Goal: Navigation & Orientation: Find specific page/section

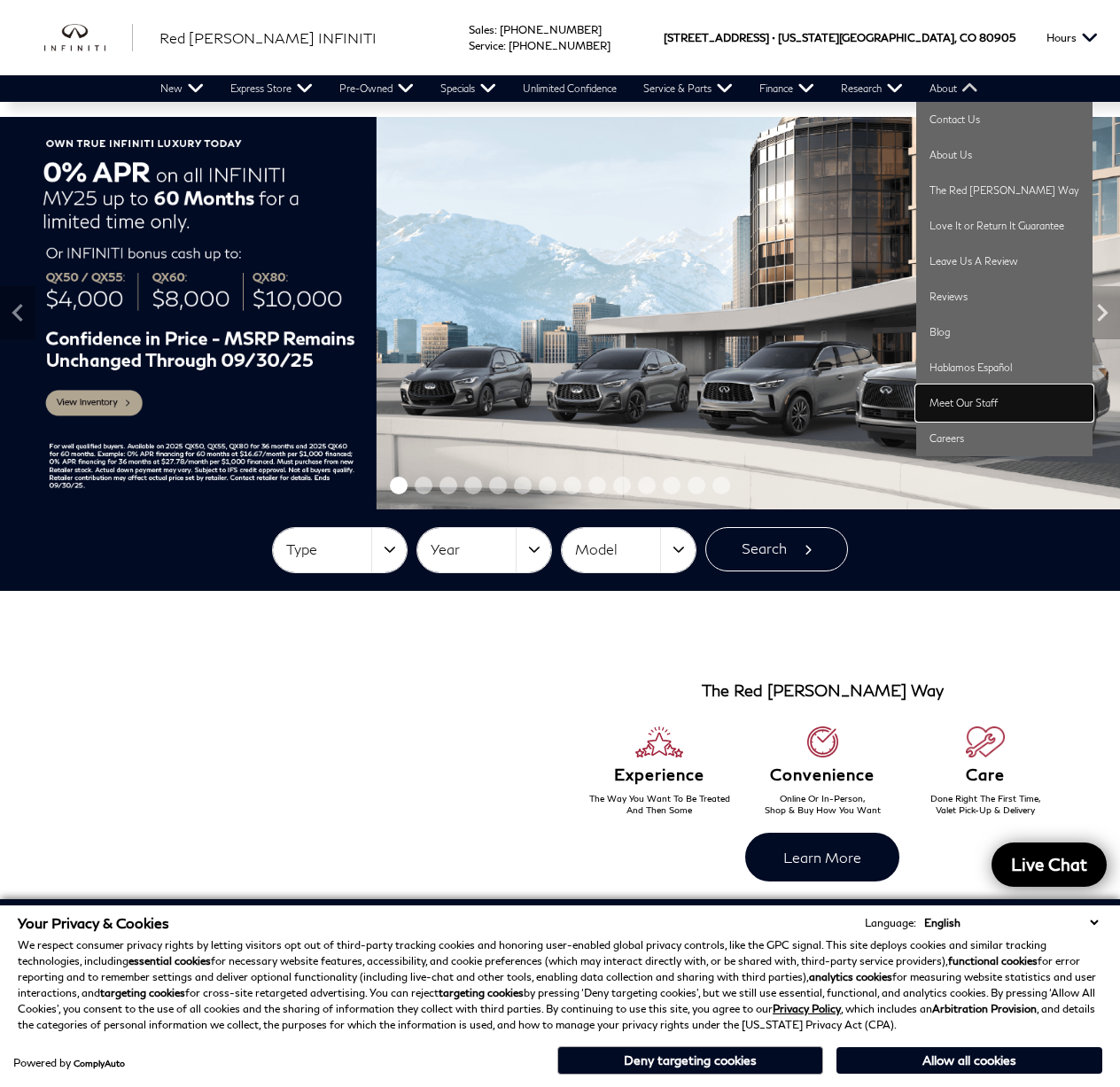
click at [960, 394] on link "Meet Our Staff" at bounding box center [1004, 402] width 176 height 35
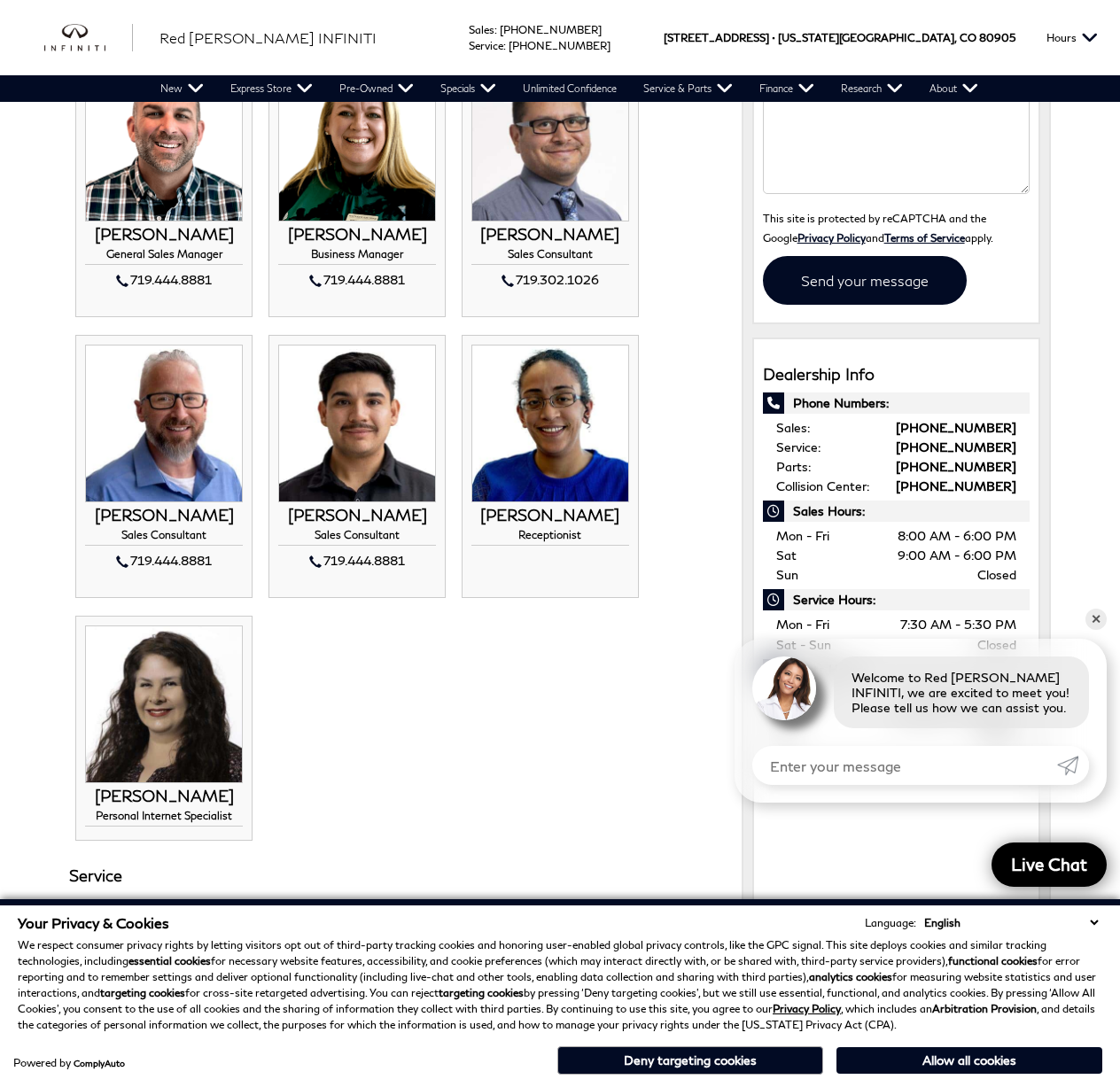
scroll to position [443, 0]
